Goal: Check status: Check status

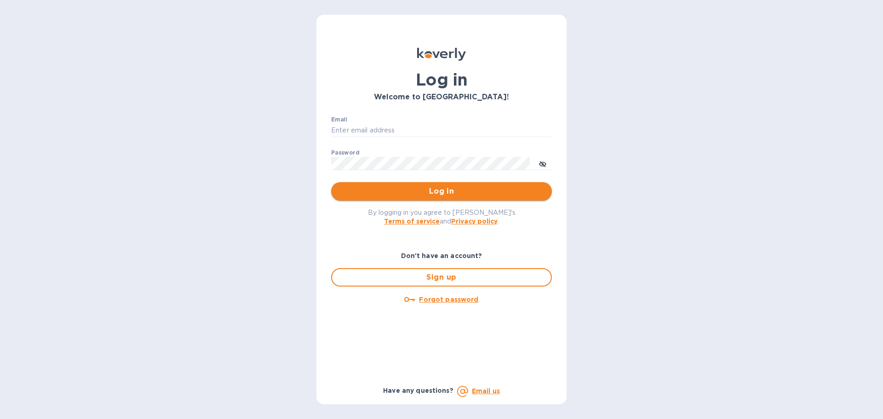
type input "[EMAIL_ADDRESS][DOMAIN_NAME]"
click at [447, 193] on span "Log in" at bounding box center [441, 191] width 206 height 11
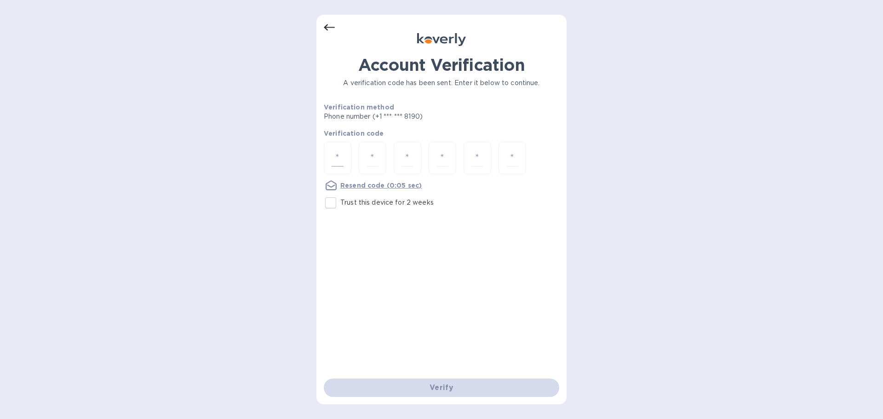
click at [338, 159] on input "number" at bounding box center [338, 157] width 12 height 17
type input "1"
type input "4"
type input "5"
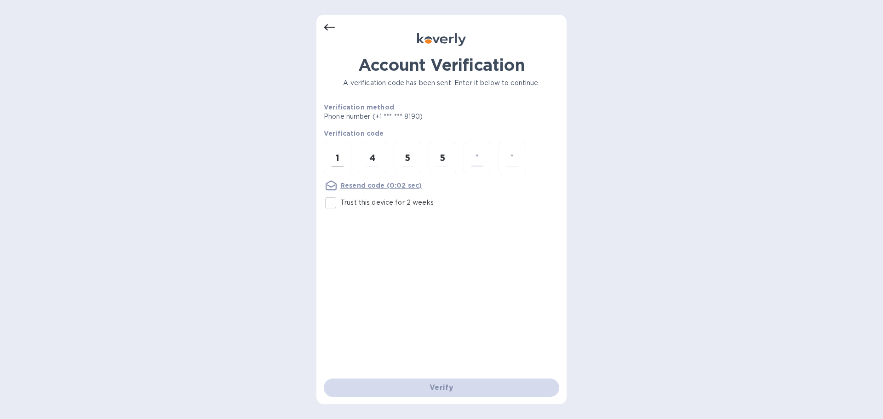
type input "0"
type input "2"
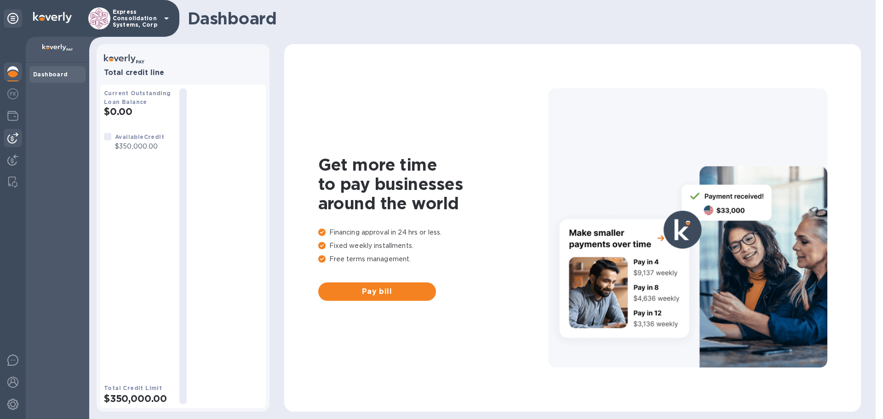
click at [17, 138] on img at bounding box center [12, 137] width 11 height 11
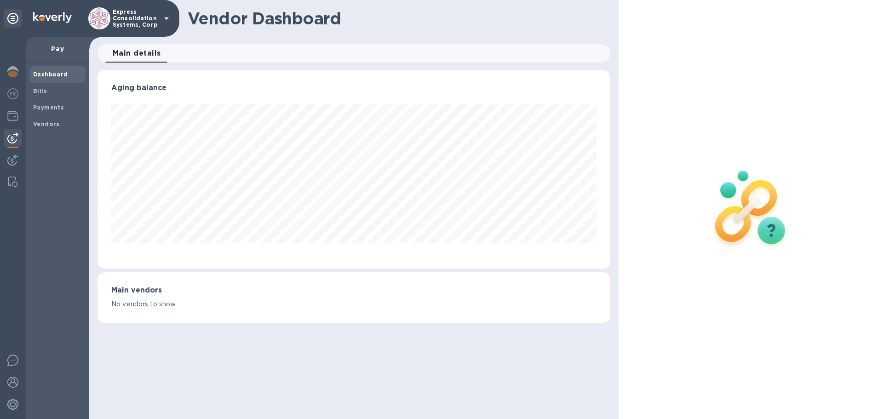
scroll to position [199, 512]
click at [49, 105] on b "Payments" at bounding box center [48, 107] width 31 height 7
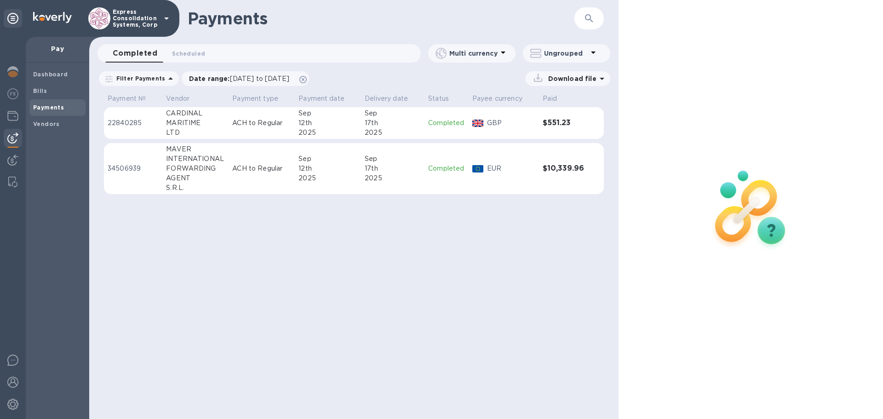
click at [449, 167] on p "Completed" at bounding box center [446, 169] width 37 height 10
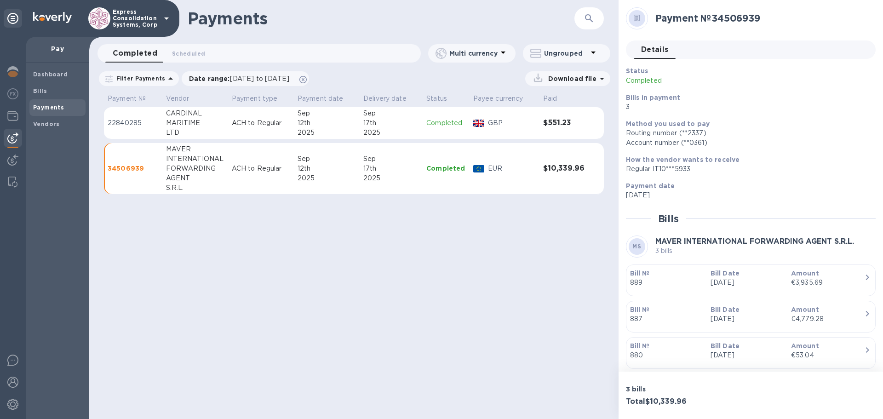
click at [134, 166] on p "34506939" at bounding box center [133, 168] width 51 height 9
click at [488, 250] on div "Payments ​ Completed 0 Scheduled 0 Multi currency Ungrouped Filter Payments Dat…" at bounding box center [353, 209] width 529 height 419
click at [632, 21] on div at bounding box center [637, 18] width 17 height 17
click at [627, 22] on div at bounding box center [637, 18] width 22 height 22
click at [637, 19] on icon at bounding box center [636, 19] width 3 height 0
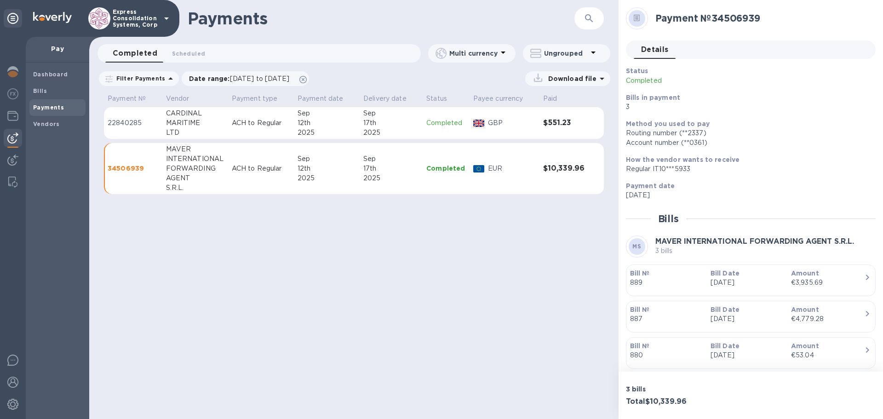
click at [616, 7] on div "Payments ​" at bounding box center [353, 18] width 529 height 37
click at [143, 124] on p "22840285" at bounding box center [133, 123] width 51 height 10
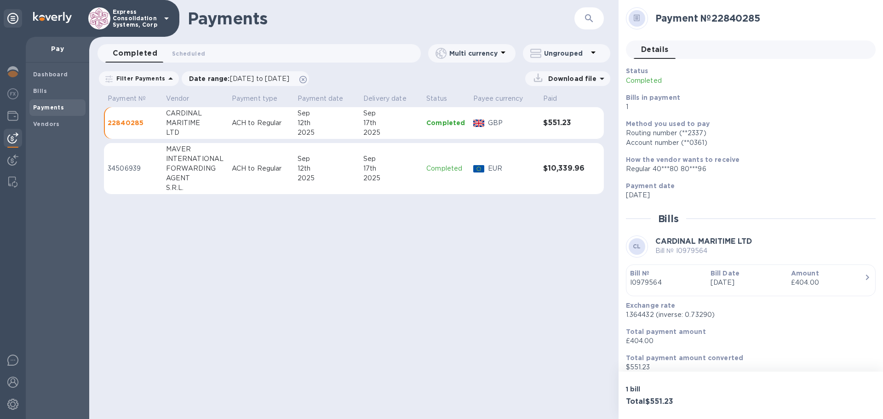
click at [138, 150] on td "34506939" at bounding box center [133, 169] width 58 height 52
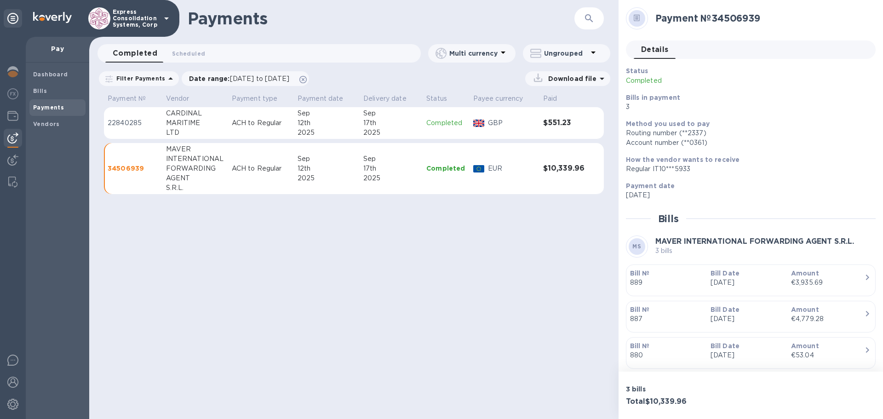
click at [167, 19] on icon at bounding box center [166, 18] width 5 height 2
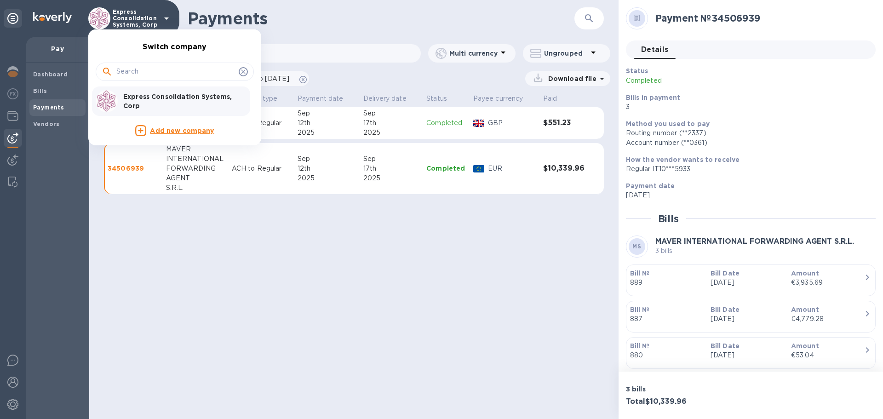
click at [7, 379] on div at bounding box center [441, 209] width 883 height 419
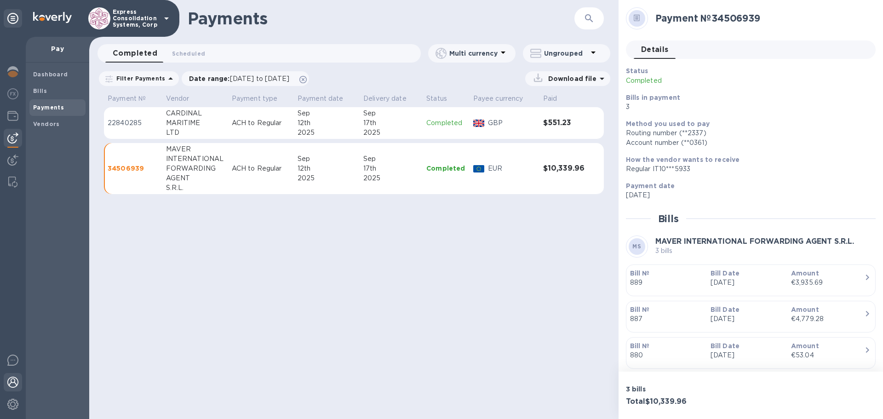
click at [8, 381] on img at bounding box center [12, 382] width 11 height 11
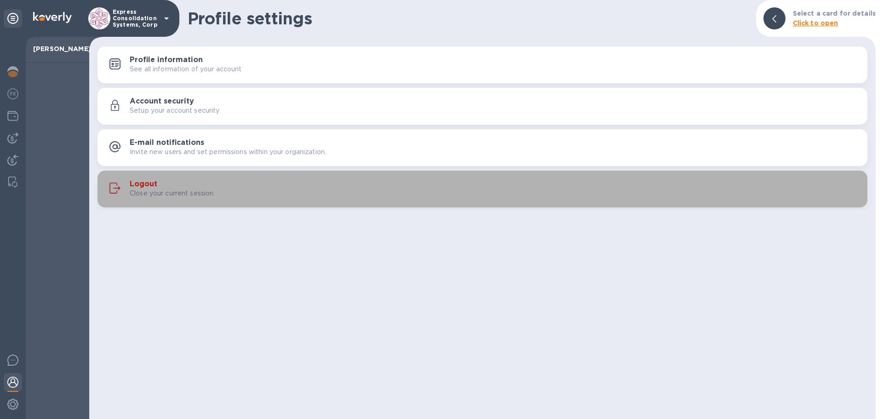
click at [141, 181] on h3 "Logout" at bounding box center [144, 184] width 28 height 9
